Goal: Task Accomplishment & Management: Use online tool/utility

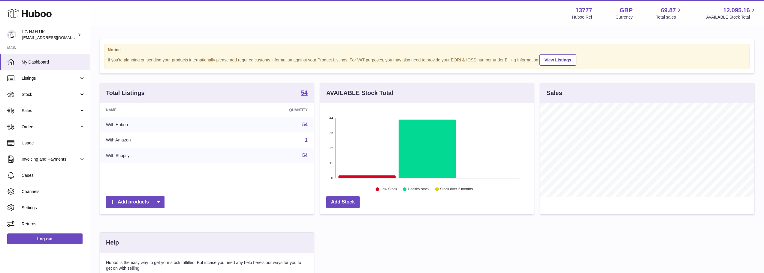
scroll to position [94, 213]
click at [28, 112] on span "Sales" at bounding box center [50, 111] width 57 height 6
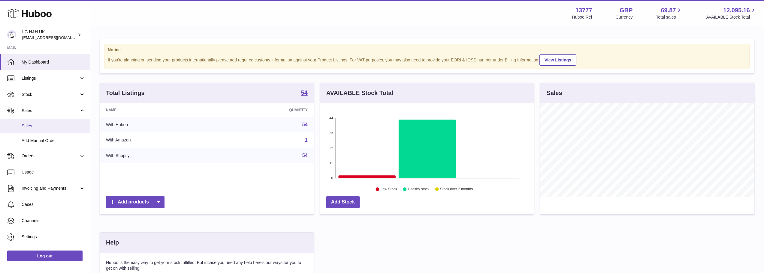
click at [38, 121] on link "Sales" at bounding box center [45, 126] width 90 height 15
click at [33, 125] on span "Sales" at bounding box center [54, 126] width 64 height 6
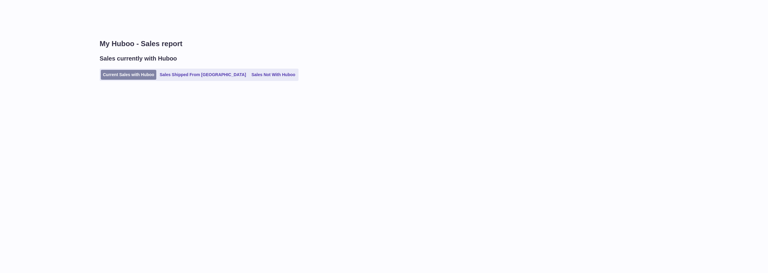
click at [136, 71] on link "Current Sales with Huboo" at bounding box center [129, 75] width 56 height 10
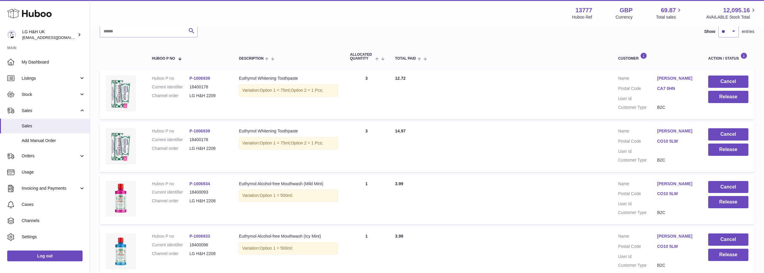
scroll to position [90, 0]
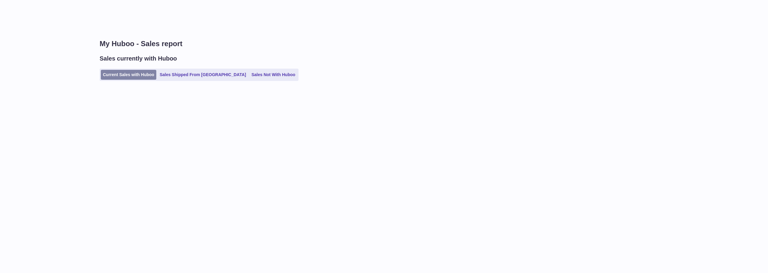
click at [139, 75] on link "Current Sales with Huboo" at bounding box center [129, 75] width 56 height 10
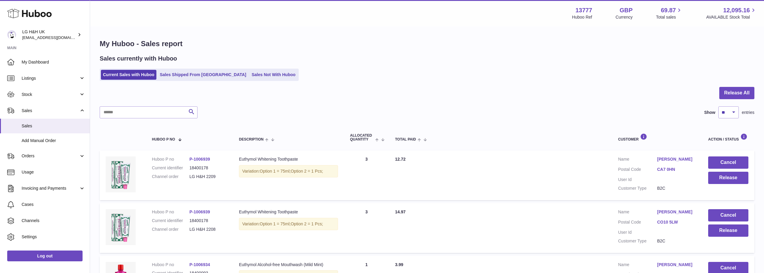
click at [546, 72] on div "Current Sales with Huboo Sales Shipped From Huboo Sales Not With Huboo" at bounding box center [427, 75] width 655 height 12
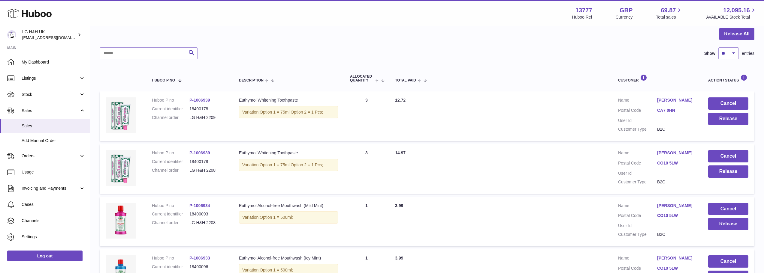
scroll to position [1, 0]
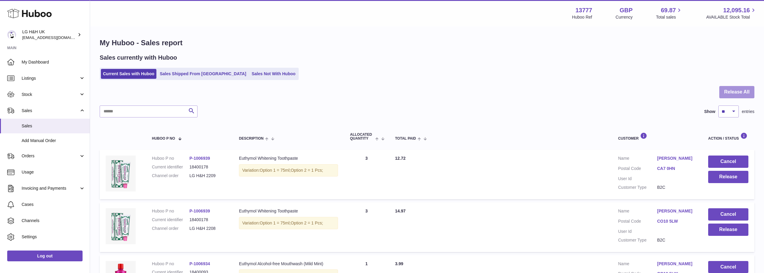
click at [724, 89] on button "Release All" at bounding box center [736, 92] width 35 height 12
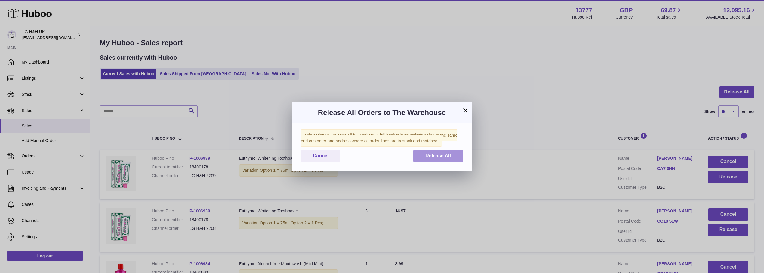
click at [460, 158] on button "Release All" at bounding box center [438, 156] width 50 height 12
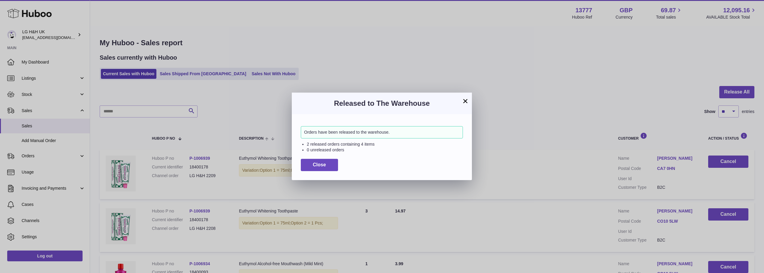
click at [466, 102] on button "×" at bounding box center [465, 101] width 7 height 7
